Goal: Use online tool/utility: Utilize a website feature to perform a specific function

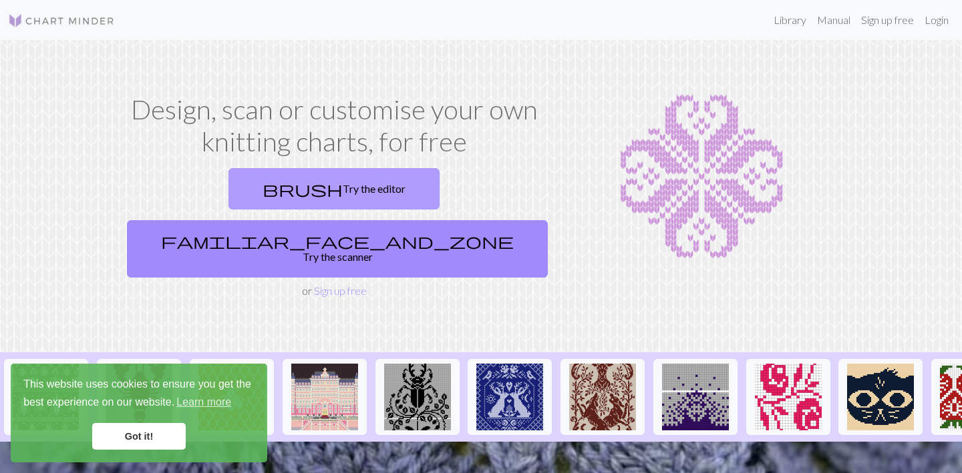
click at [259, 188] on link "brush Try the editor" at bounding box center [333, 188] width 211 height 41
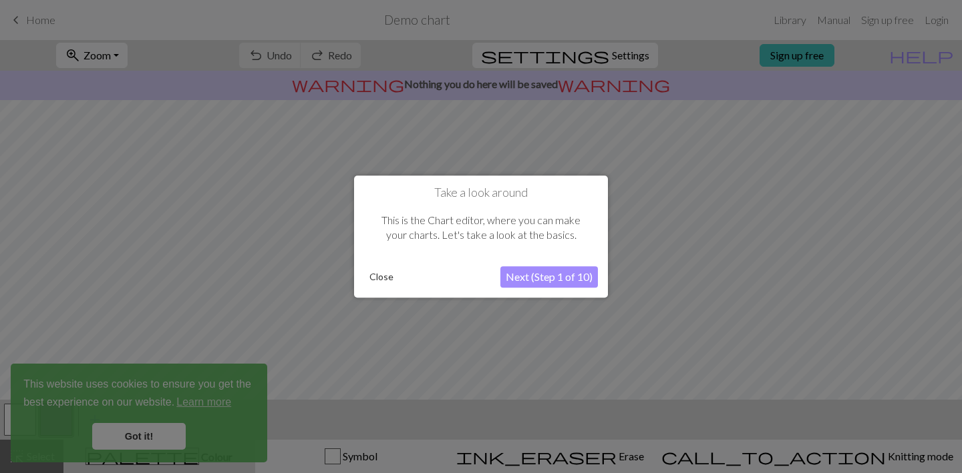
click at [568, 272] on button "Next (Step 1 of 10)" at bounding box center [548, 276] width 97 height 21
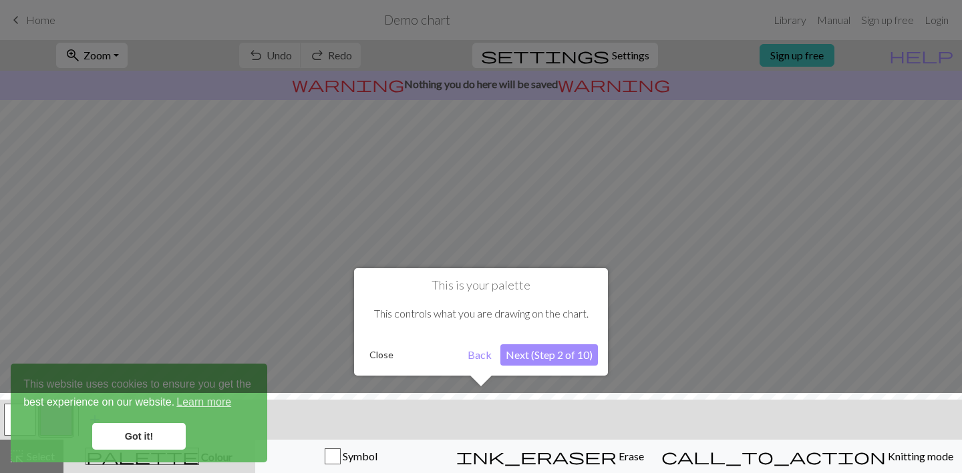
click at [563, 347] on button "Next (Step 2 of 10)" at bounding box center [548, 355] width 97 height 21
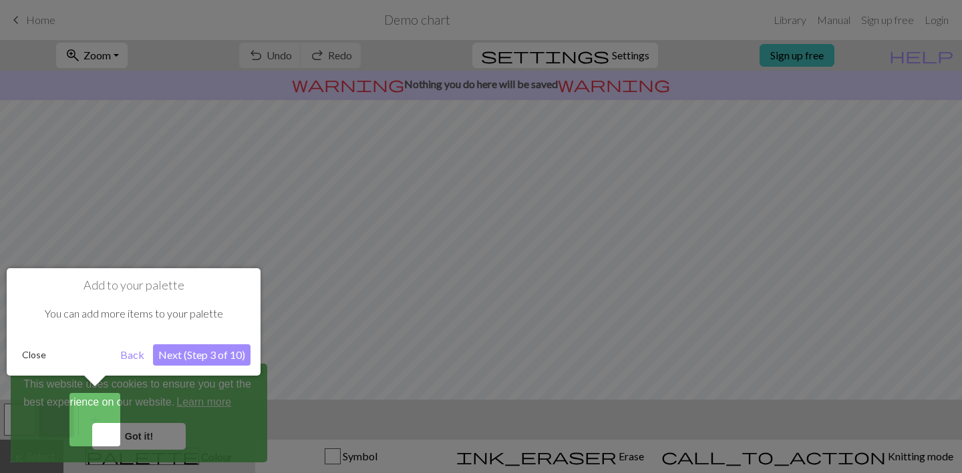
click at [204, 350] on button "Next (Step 3 of 10)" at bounding box center [201, 355] width 97 height 21
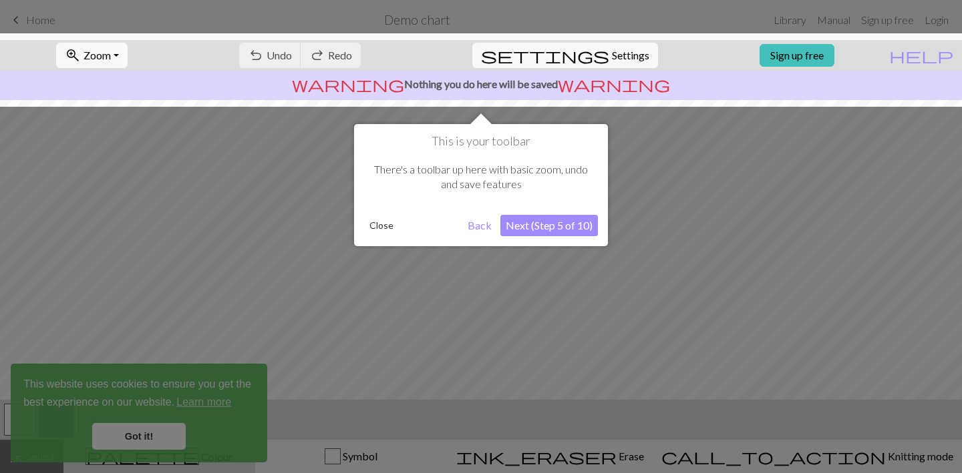
click at [572, 218] on button "Next (Step 5 of 10)" at bounding box center [548, 225] width 97 height 21
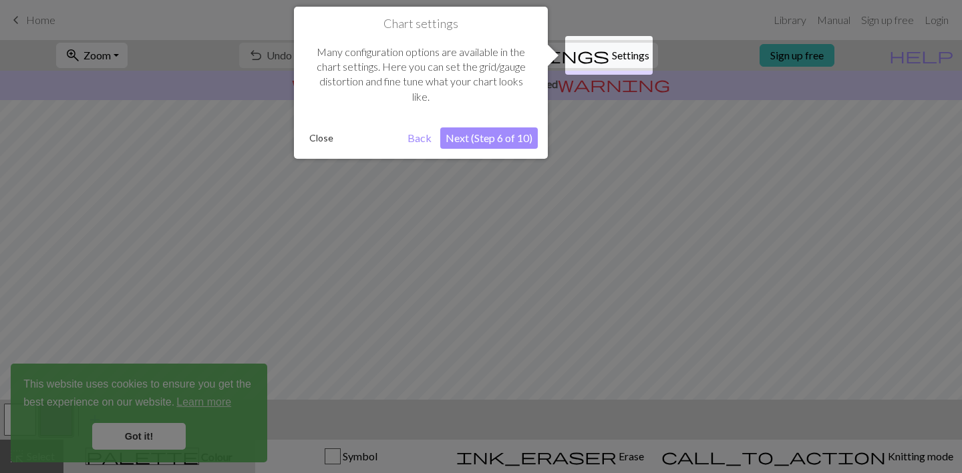
click at [488, 150] on div "Chart settings Many configuration options are available in the chart settings. …" at bounding box center [421, 83] width 254 height 152
click at [494, 142] on button "Next (Step 6 of 10)" at bounding box center [488, 138] width 97 height 21
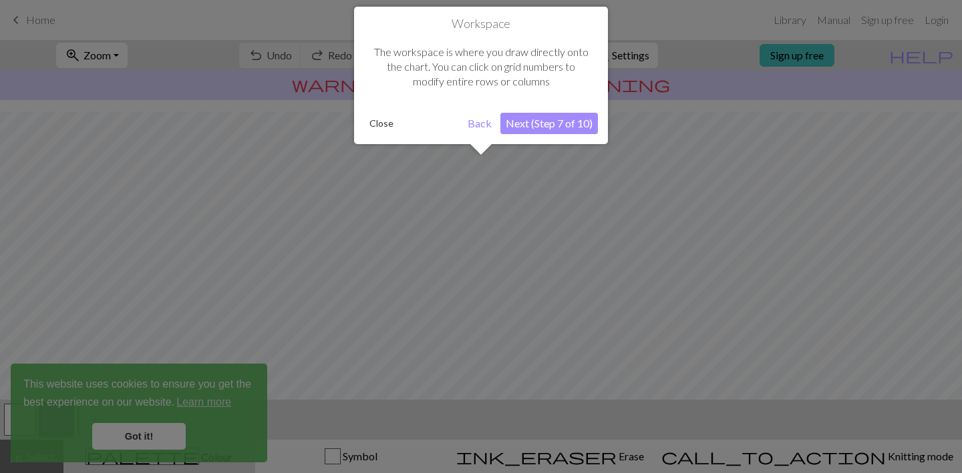
scroll to position [80, 0]
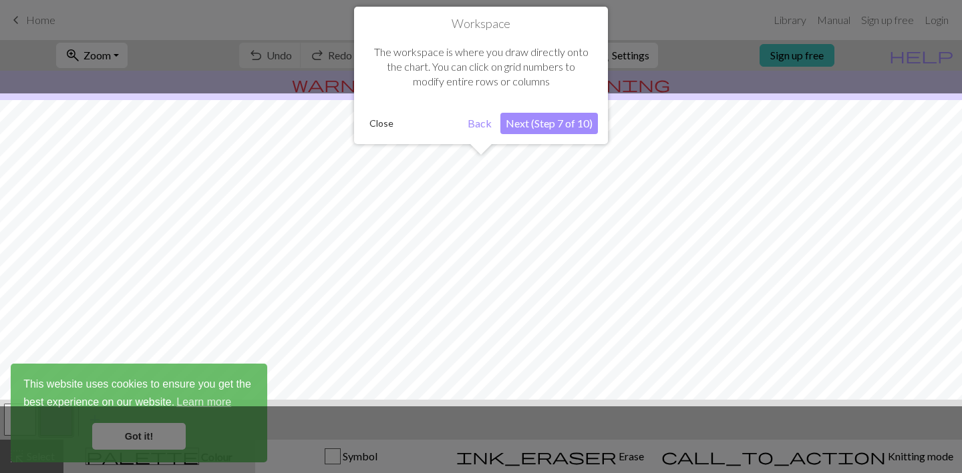
click at [547, 120] on button "Next (Step 7 of 10)" at bounding box center [548, 123] width 97 height 21
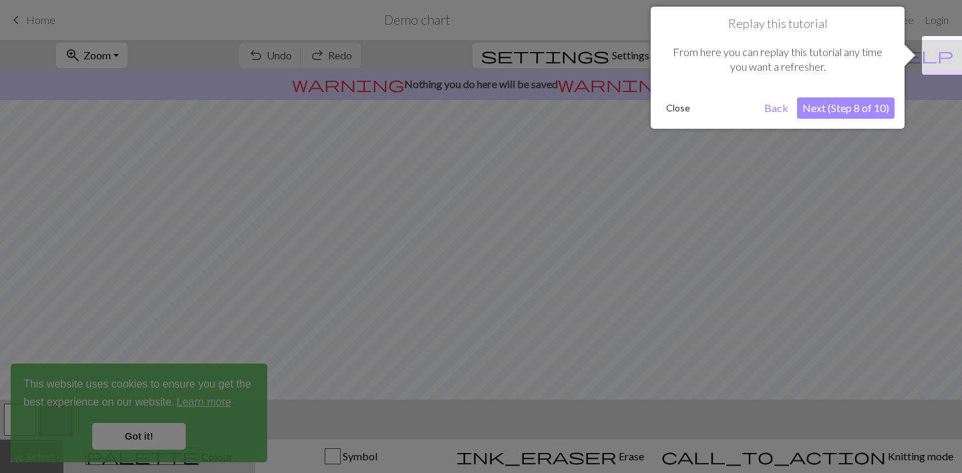
click at [837, 115] on button "Next (Step 8 of 10)" at bounding box center [845, 107] width 97 height 21
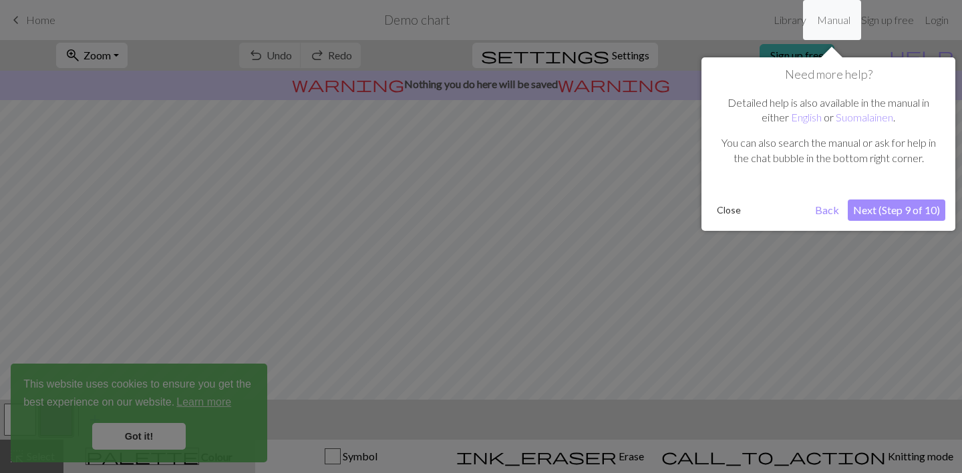
click at [905, 207] on button "Next (Step 9 of 10)" at bounding box center [895, 210] width 97 height 21
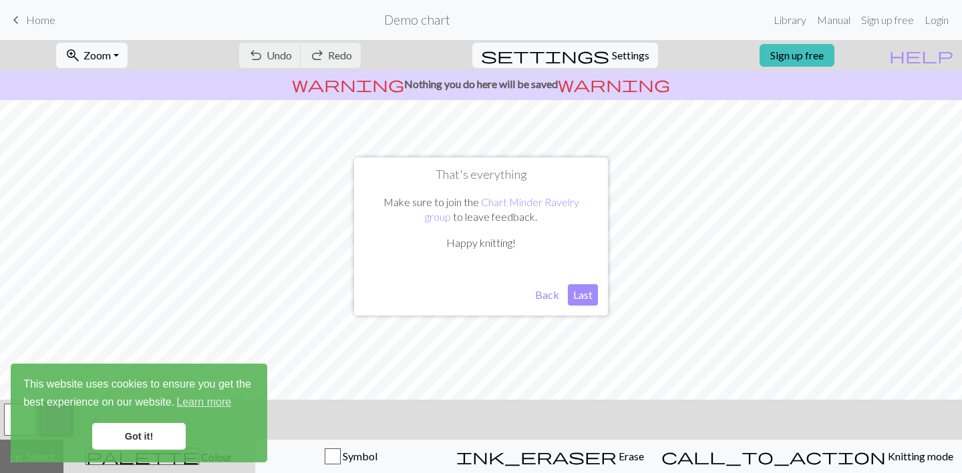
click at [586, 302] on button "Last" at bounding box center [583, 294] width 30 height 21
click at [150, 432] on link "Got it!" at bounding box center [138, 436] width 93 height 27
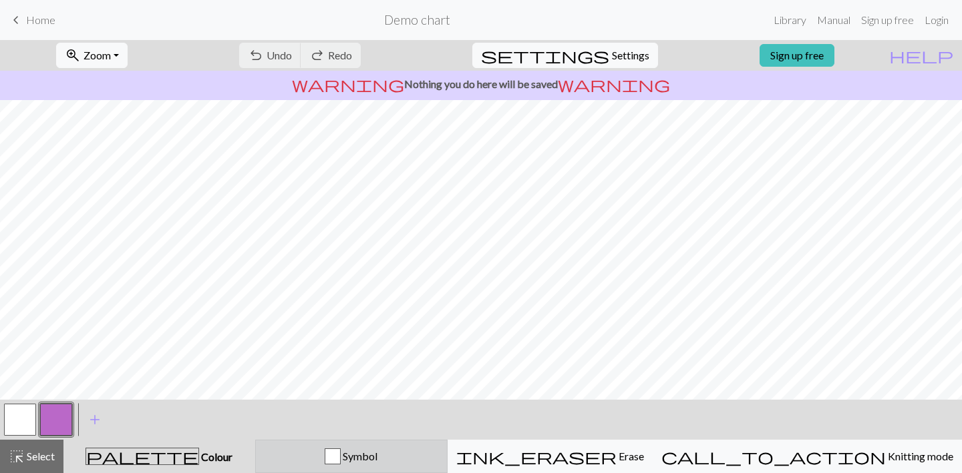
click at [377, 460] on span "Symbol" at bounding box center [359, 456] width 37 height 13
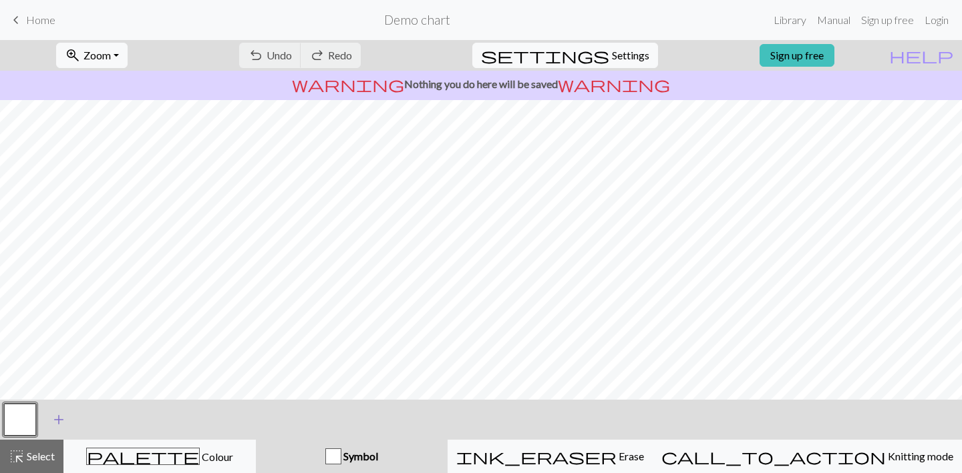
click at [53, 416] on span "add" at bounding box center [59, 420] width 16 height 19
click at [53, 417] on button "button" at bounding box center [56, 420] width 32 height 32
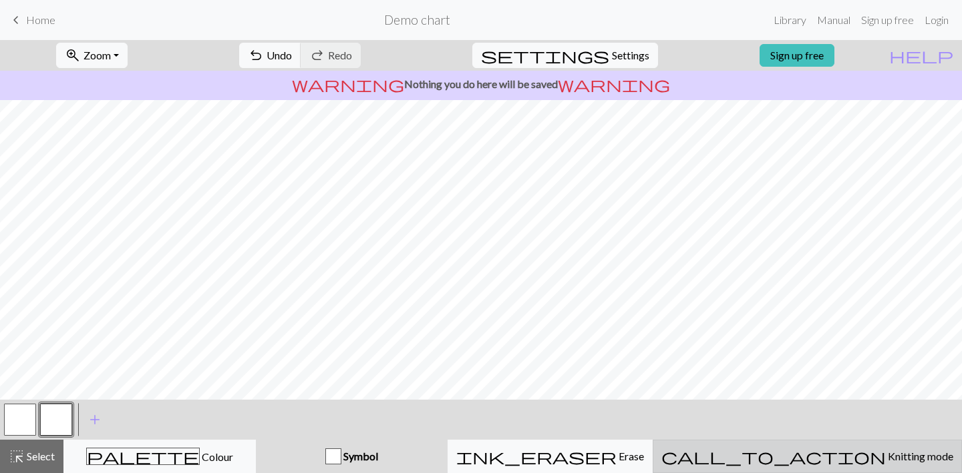
click at [885, 463] on span "Knitting mode" at bounding box center [918, 456] width 67 height 13
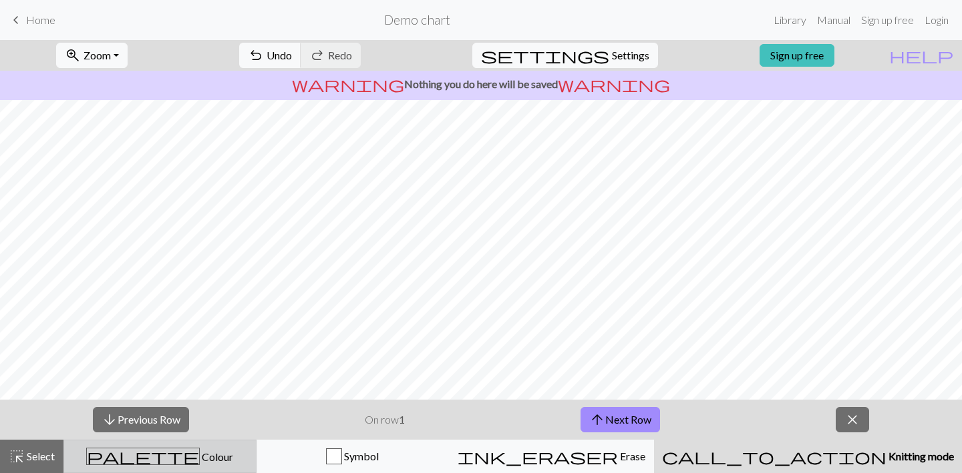
click at [200, 458] on span "Colour" at bounding box center [216, 457] width 33 height 13
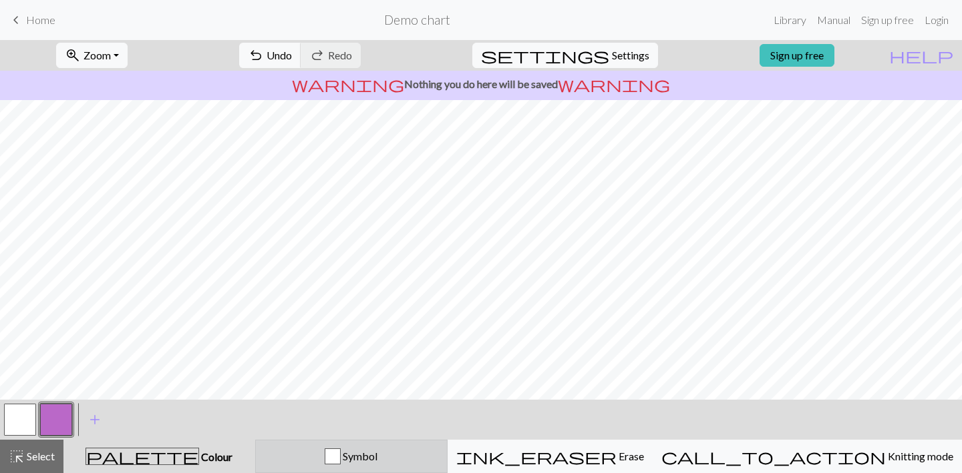
click at [363, 452] on div "Symbol" at bounding box center [351, 457] width 175 height 16
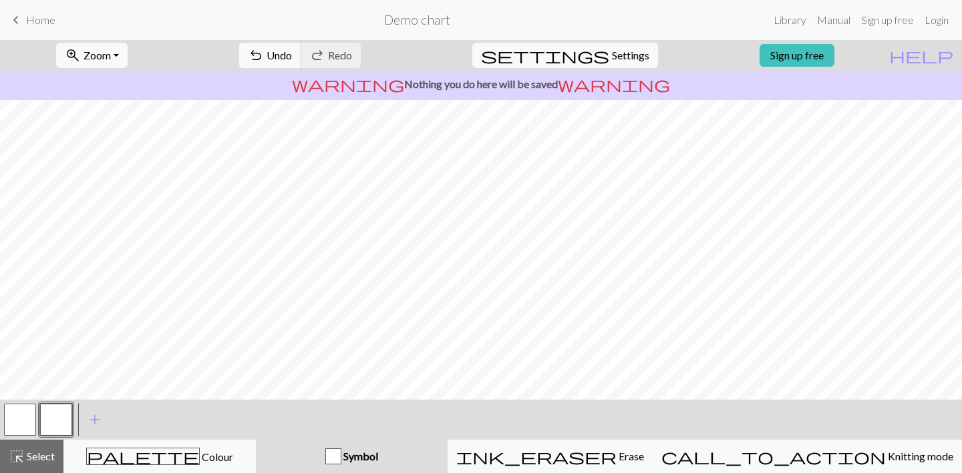
click at [19, 426] on button "button" at bounding box center [20, 420] width 32 height 32
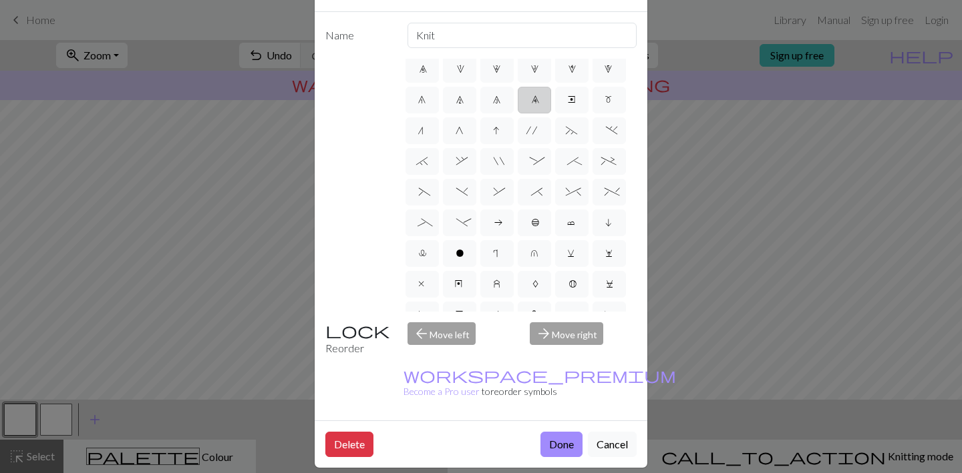
scroll to position [71, 0]
click at [536, 156] on span "'" at bounding box center [534, 158] width 16 height 13
click at [535, 219] on input "'" at bounding box center [530, 223] width 9 height 9
radio input "true"
type input "cable extra"
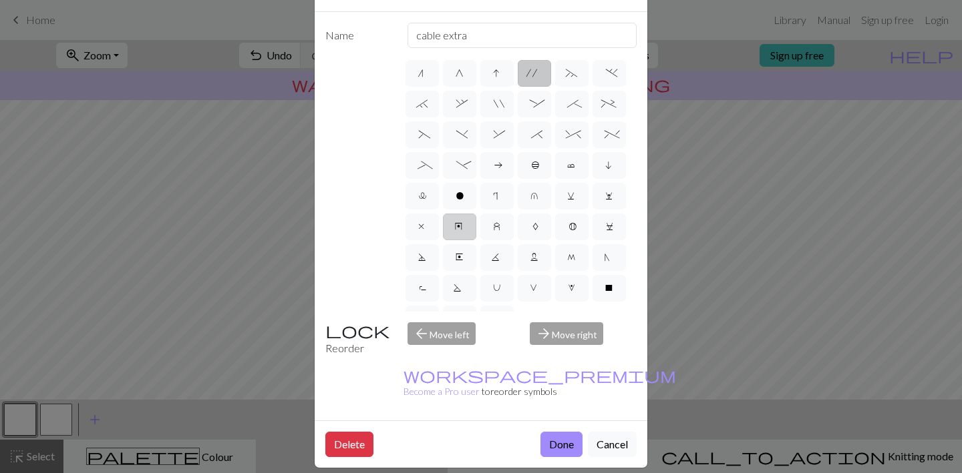
scroll to position [177, 0]
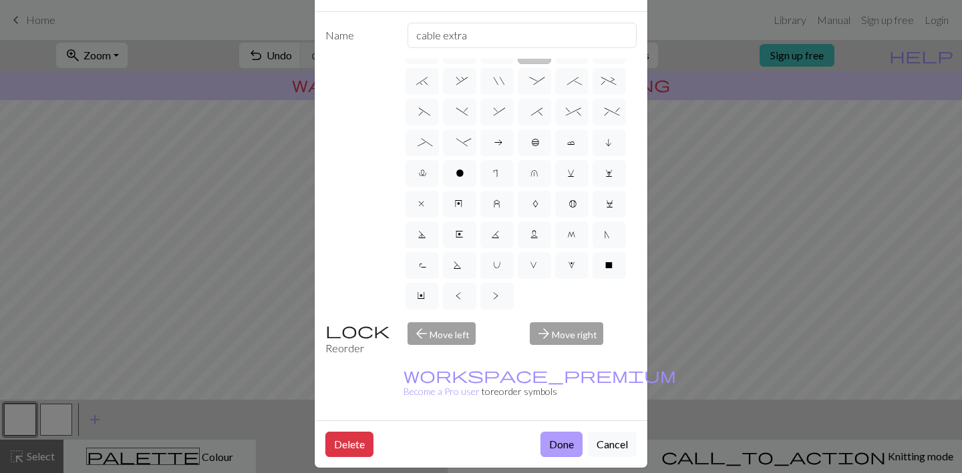
click at [540, 432] on button "Done" at bounding box center [561, 444] width 42 height 25
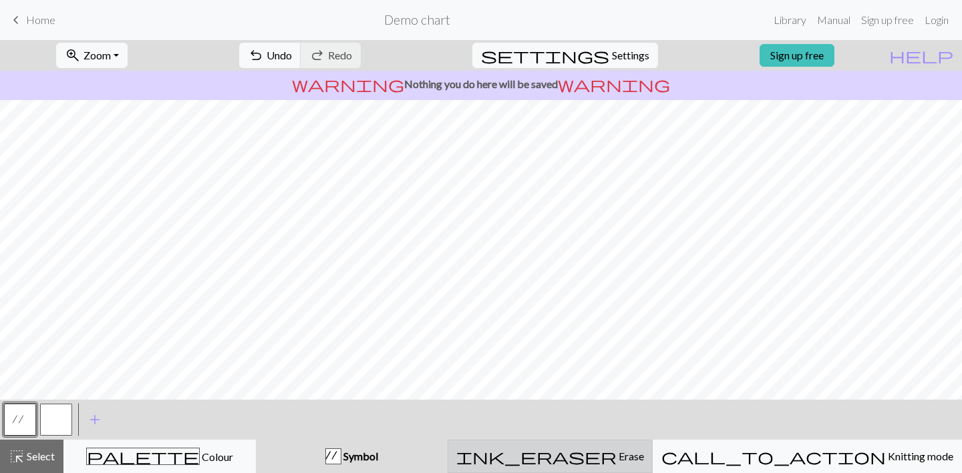
click at [621, 454] on span "Erase" at bounding box center [629, 456] width 27 height 13
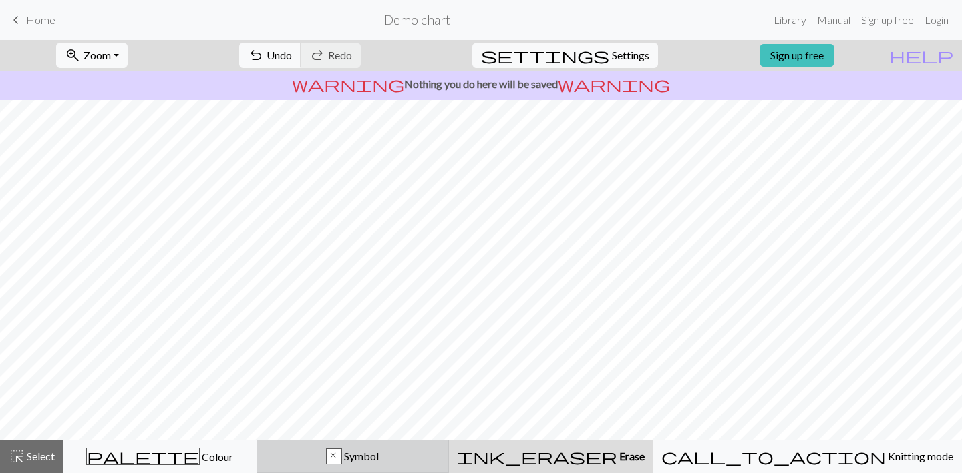
click at [379, 453] on span "Symbol" at bounding box center [360, 456] width 37 height 13
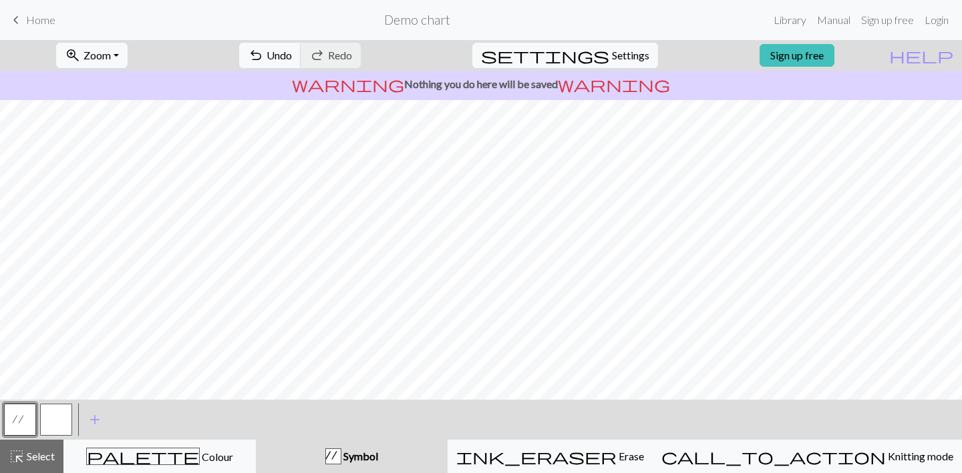
click at [53, 424] on button "button" at bounding box center [56, 420] width 32 height 32
click at [87, 419] on span "add" at bounding box center [95, 420] width 16 height 19
click at [129, 424] on span "add" at bounding box center [131, 420] width 16 height 19
click at [162, 422] on span "add" at bounding box center [167, 420] width 16 height 19
click at [57, 432] on button "button" at bounding box center [56, 420] width 32 height 32
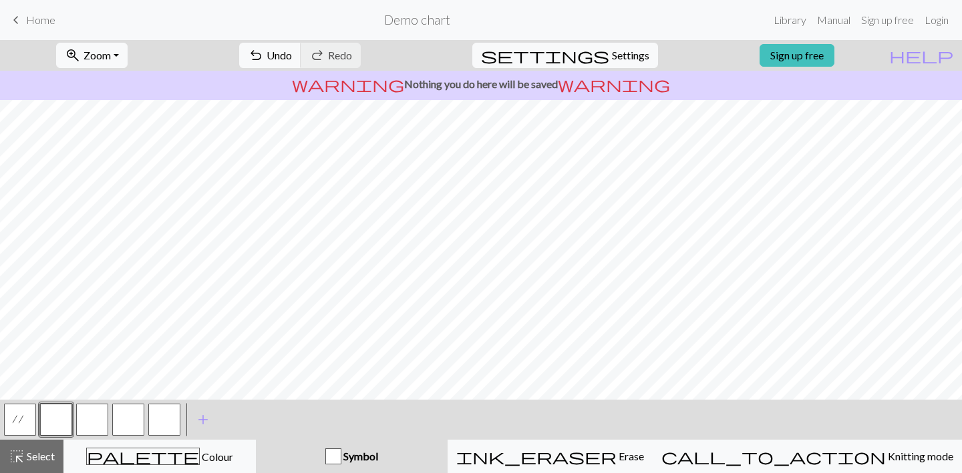
click at [57, 432] on button "button" at bounding box center [56, 420] width 32 height 32
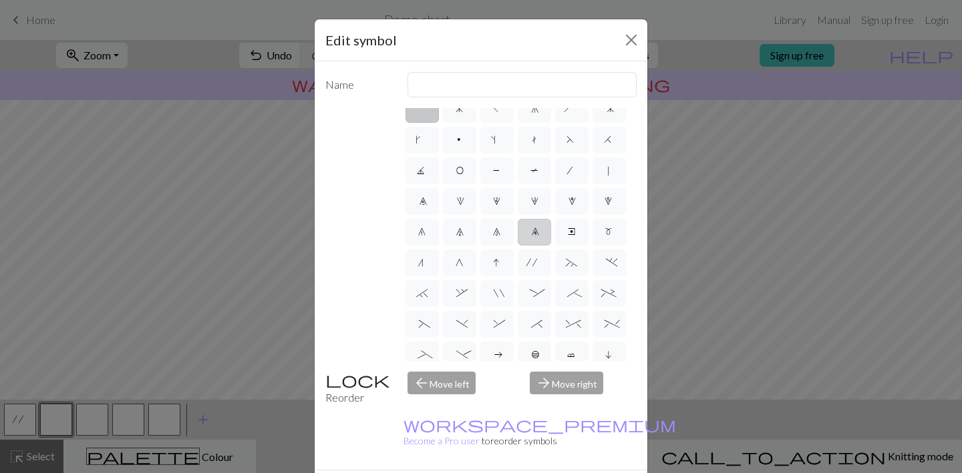
scroll to position [0, 0]
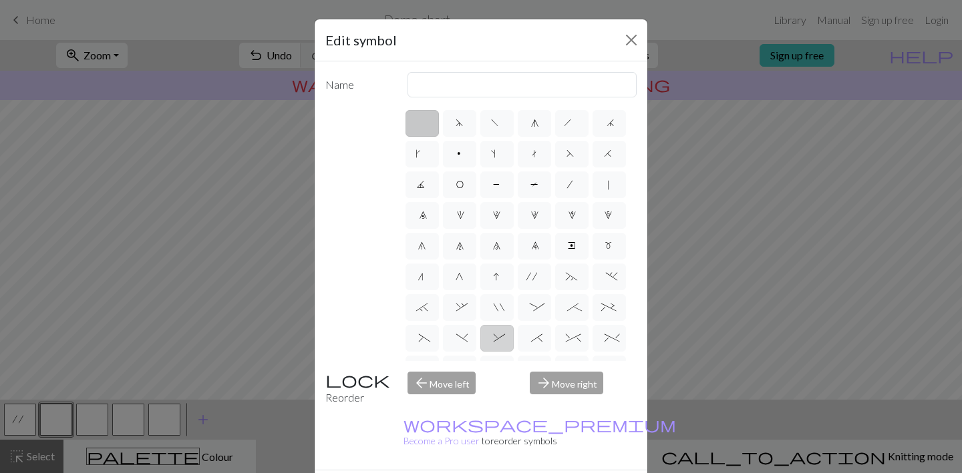
click at [498, 344] on span "&" at bounding box center [496, 339] width 6 height 13
click at [498, 339] on input "&" at bounding box center [497, 334] width 9 height 9
radio input "true"
type input "left part of right 3+ stitch cable, wyib"
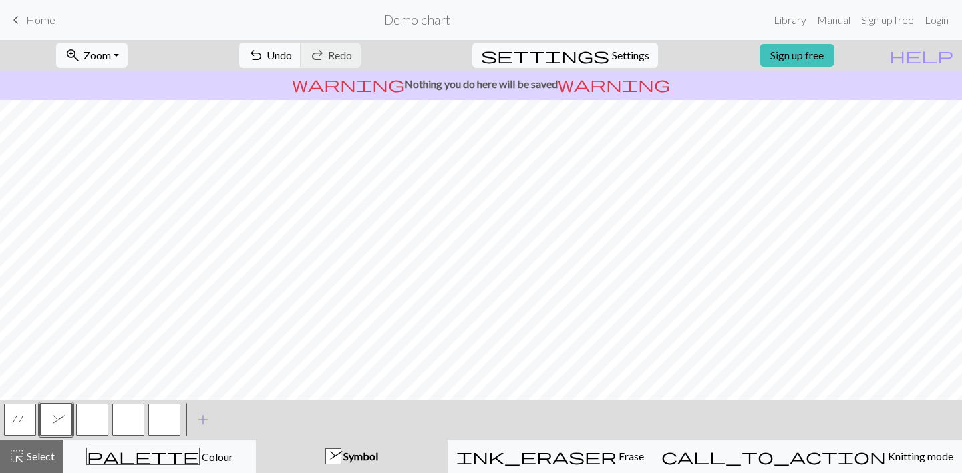
click at [95, 418] on button "button" at bounding box center [92, 420] width 32 height 32
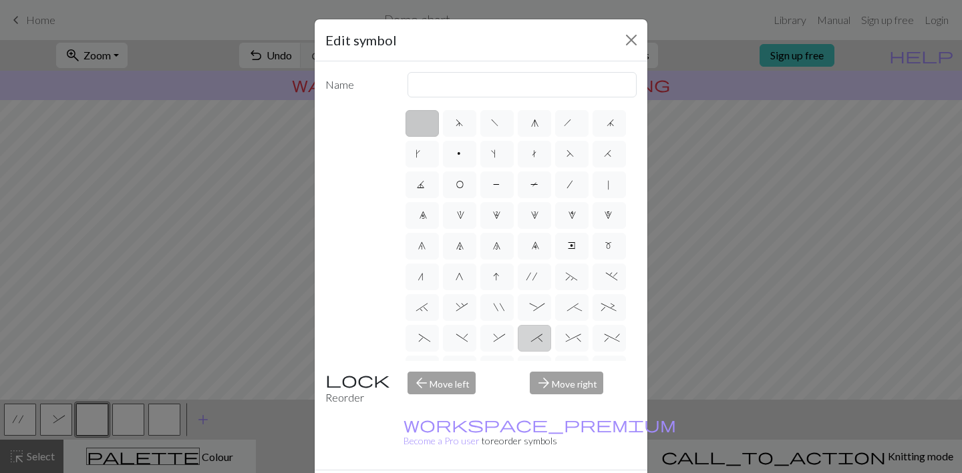
click at [544, 333] on label "*" at bounding box center [534, 338] width 33 height 27
click at [540, 333] on input "*" at bounding box center [535, 334] width 9 height 9
radio input "true"
type input "right part of right 3+ stitch cable, wyib"
